Goal: Transaction & Acquisition: Purchase product/service

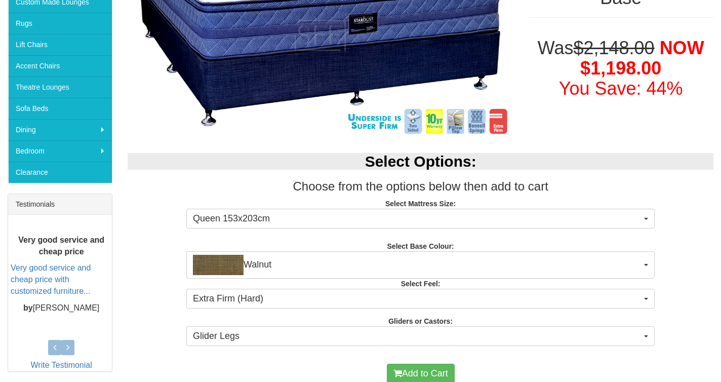
scroll to position [342, 0]
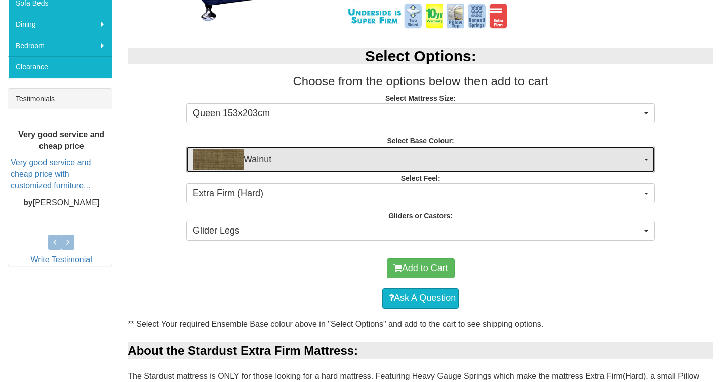
click at [517, 169] on span "Walnut" at bounding box center [417, 159] width 448 height 20
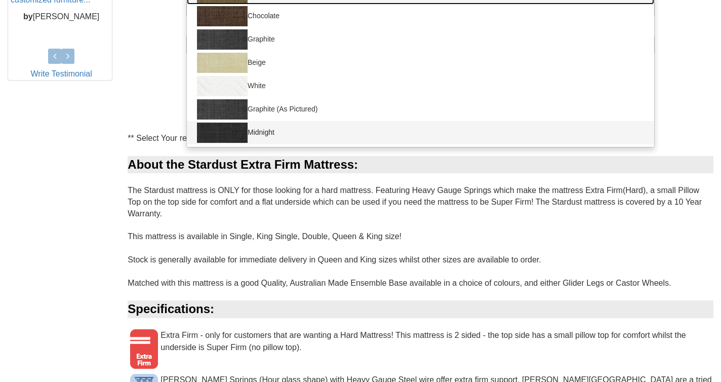
scroll to position [319, 0]
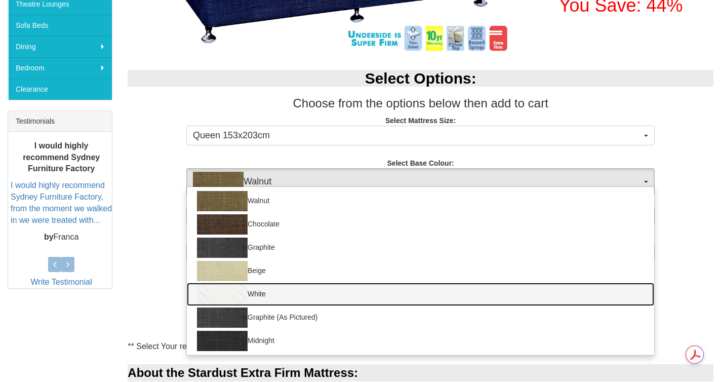
click at [296, 292] on link "White" at bounding box center [420, 293] width 467 height 23
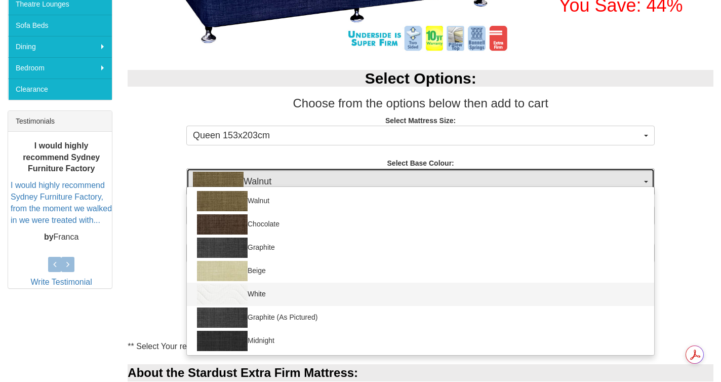
select select "1204"
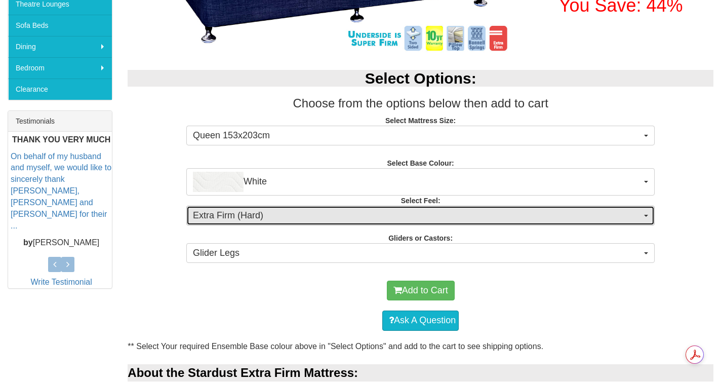
click at [260, 224] on button "Extra Firm (Hard)" at bounding box center [420, 215] width 468 height 20
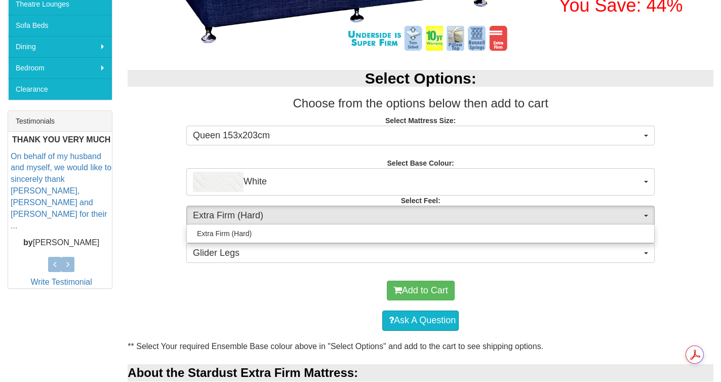
click at [260, 224] on div "Extra Firm (Hard)" at bounding box center [420, 233] width 468 height 19
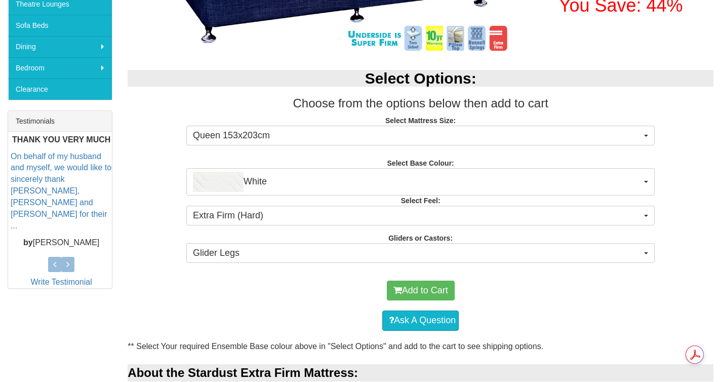
click at [263, 240] on div "Select Options: Choose from the options below then add to cart Select Mattress …" at bounding box center [420, 165] width 601 height 210
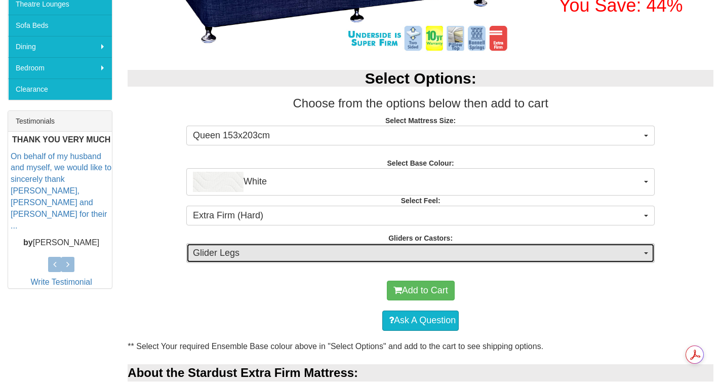
click at [263, 244] on button "Glider Legs" at bounding box center [420, 253] width 468 height 20
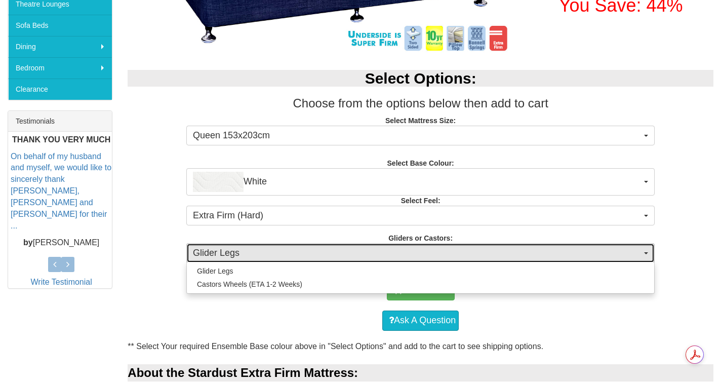
click at [262, 244] on button "Glider Legs" at bounding box center [420, 253] width 468 height 20
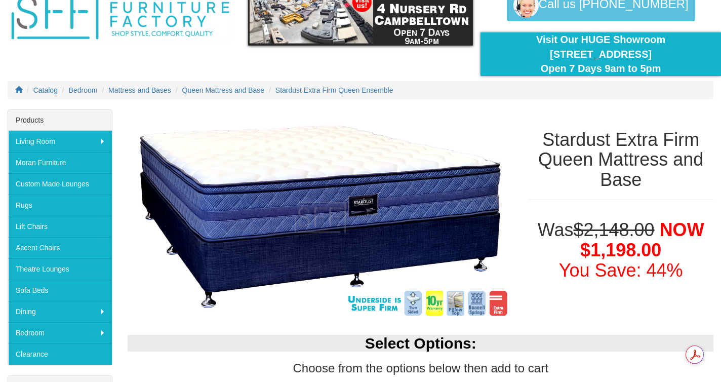
scroll to position [51, 0]
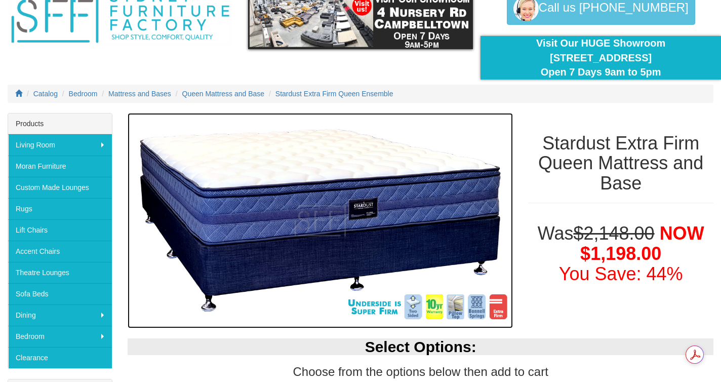
click at [352, 213] on img at bounding box center [320, 221] width 385 height 216
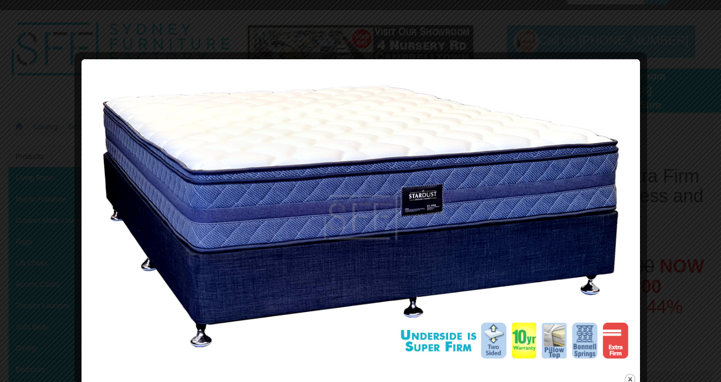
scroll to position [0, 0]
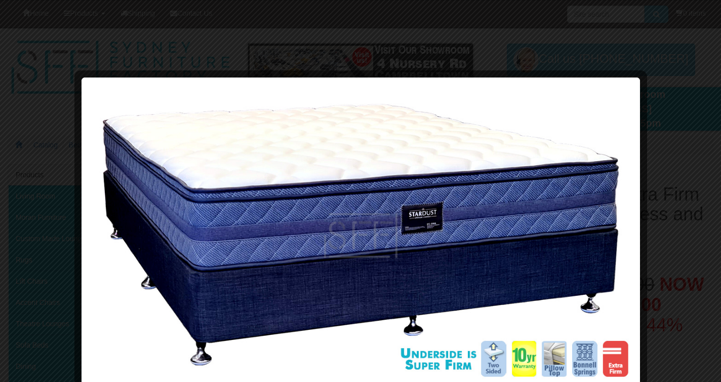
click at [683, 152] on div at bounding box center [360, 191] width 721 height 382
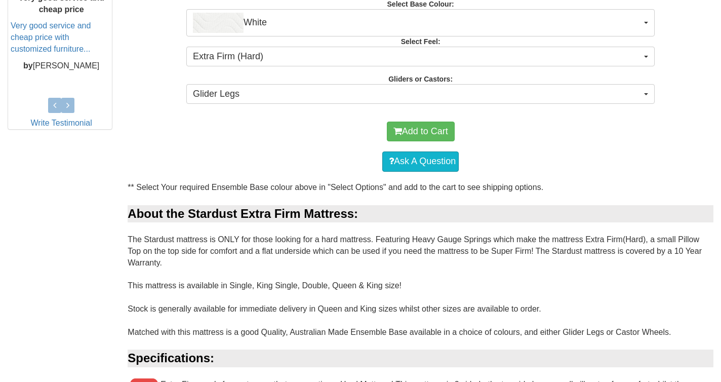
scroll to position [479, 0]
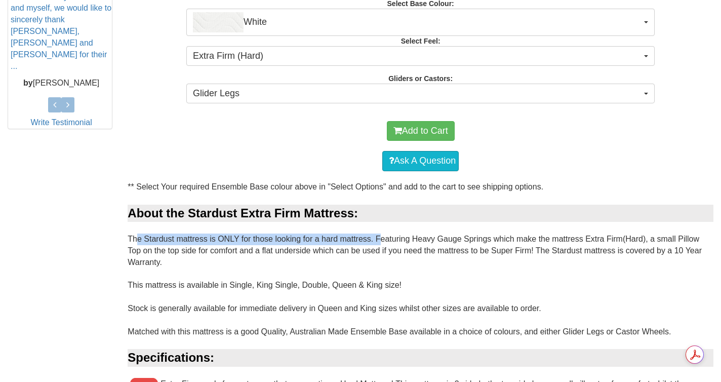
drag, startPoint x: 127, startPoint y: 238, endPoint x: 374, endPoint y: 242, distance: 247.0
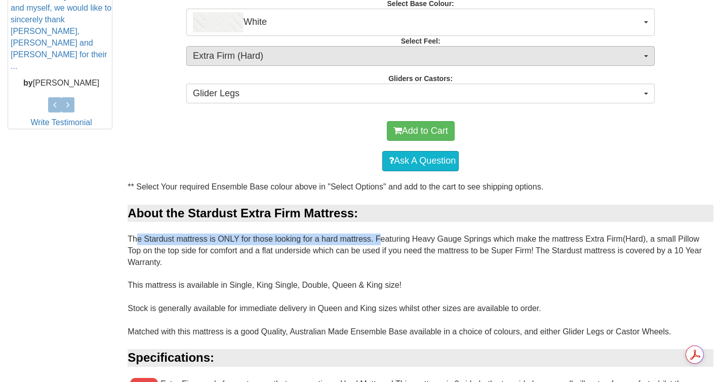
copy div "The Stardust mattress is ONLY for those looking for a hard mattress."
